Goal: Information Seeking & Learning: Compare options

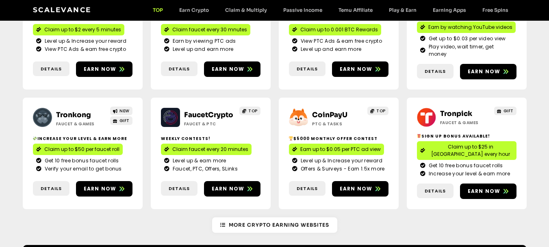
scroll to position [163, 0]
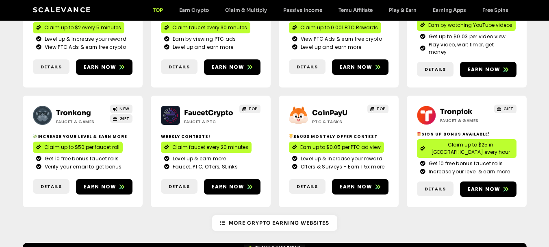
click at [455, 107] on link "Tronpick" at bounding box center [456, 111] width 32 height 9
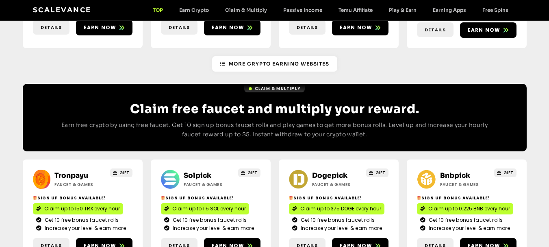
scroll to position [325, 0]
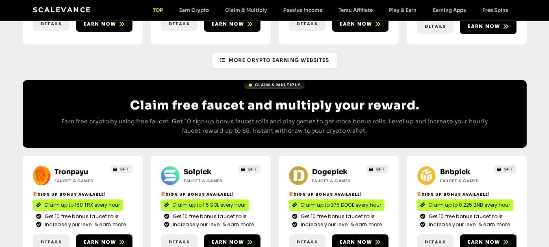
click at [192, 168] on link "Solpick" at bounding box center [198, 172] width 28 height 9
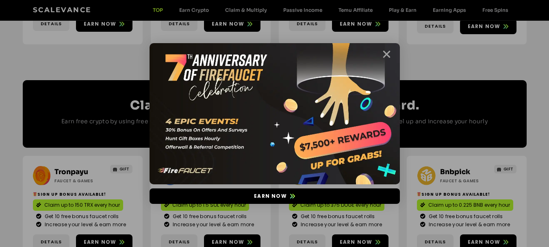
click at [390, 56] on icon "Close" at bounding box center [387, 54] width 10 height 10
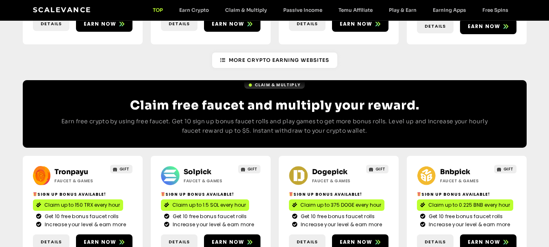
click at [331, 168] on link "Dogepick" at bounding box center [329, 172] width 35 height 9
click at [450, 168] on link "Bnbpick" at bounding box center [455, 172] width 30 height 9
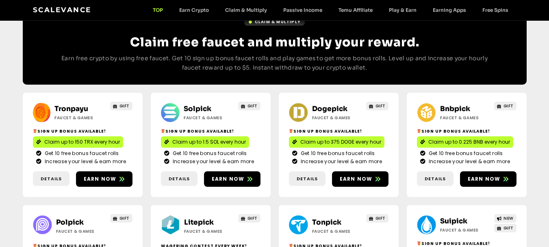
scroll to position [488, 0]
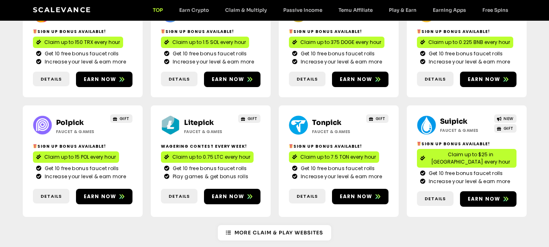
click at [68, 118] on h2 "Polpick" at bounding box center [81, 123] width 51 height 11
click at [65, 118] on link "Polpick" at bounding box center [70, 122] width 28 height 9
click at [193, 118] on link "Litepick" at bounding box center [199, 122] width 30 height 9
click at [322, 118] on link "Tonpick" at bounding box center [326, 122] width 29 height 9
click at [451, 117] on link "Suipick" at bounding box center [453, 121] width 27 height 9
